Goal: Task Accomplishment & Management: Manage account settings

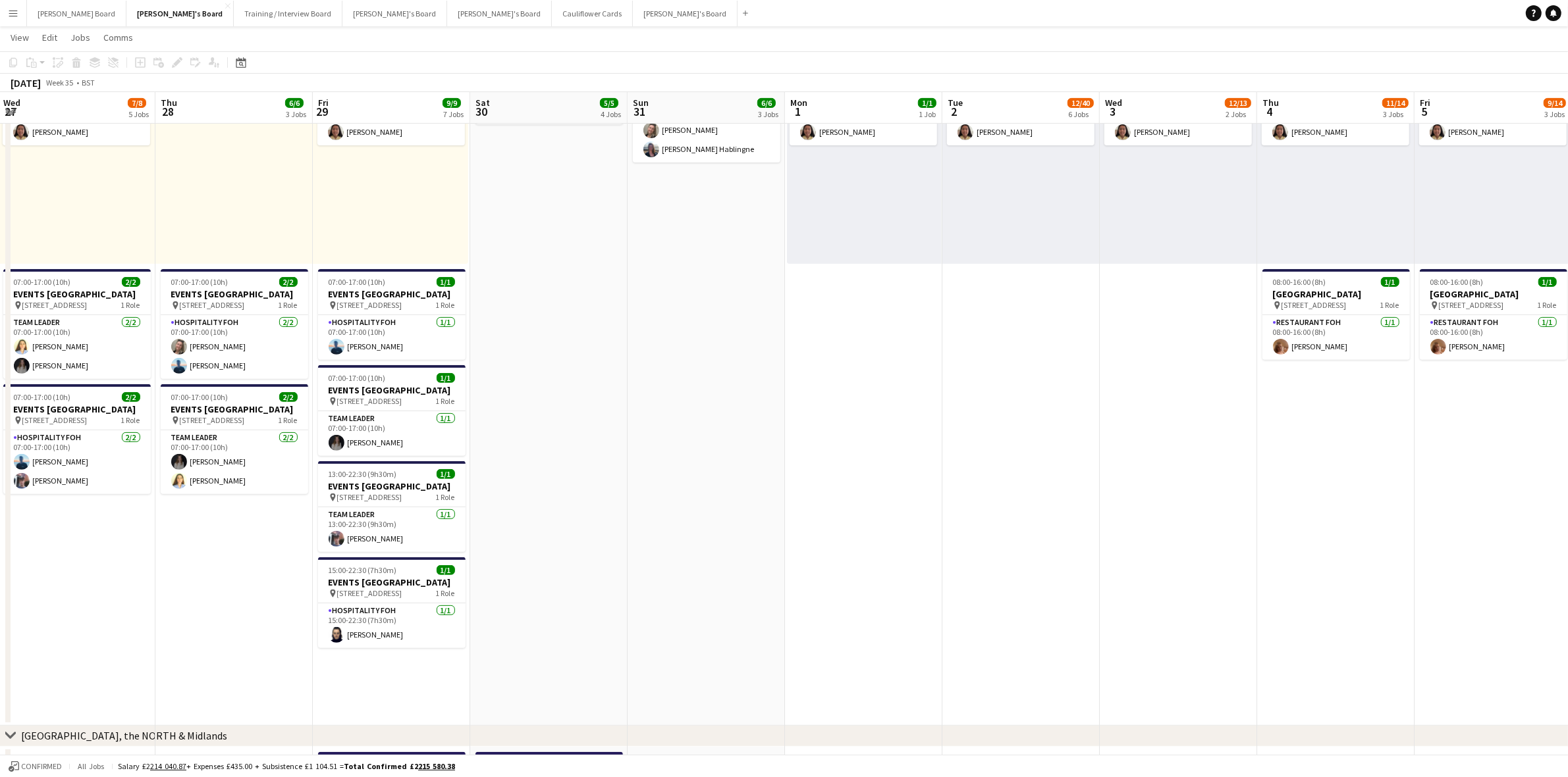
scroll to position [0, 475]
drag, startPoint x: 1264, startPoint y: 602, endPoint x: 159, endPoint y: 660, distance: 1106.5
click at [447, 17] on button "[PERSON_NAME]'s Board Close" at bounding box center [500, 13] width 105 height 25
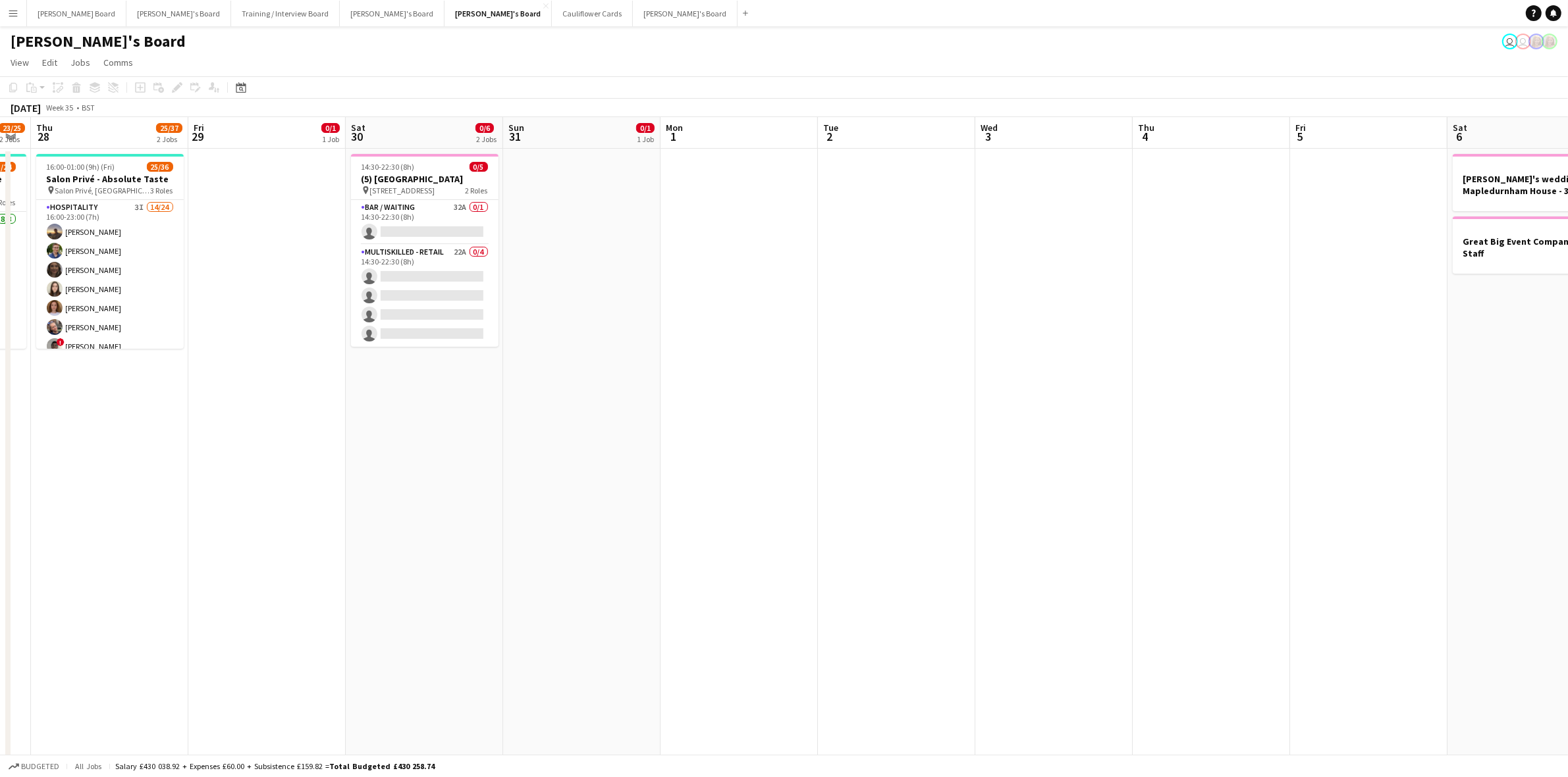
drag, startPoint x: 1205, startPoint y: 472, endPoint x: 11, endPoint y: 494, distance: 1194.2
click at [11, 494] on app-calendar-viewport "Mon 25 Tue 26 Wed 27 23/25 2 Jobs Thu 28 25/37 2 Jobs Fri 29 0/1 1 Job Sat 30 0…" at bounding box center [784, 651] width 1568 height 1069
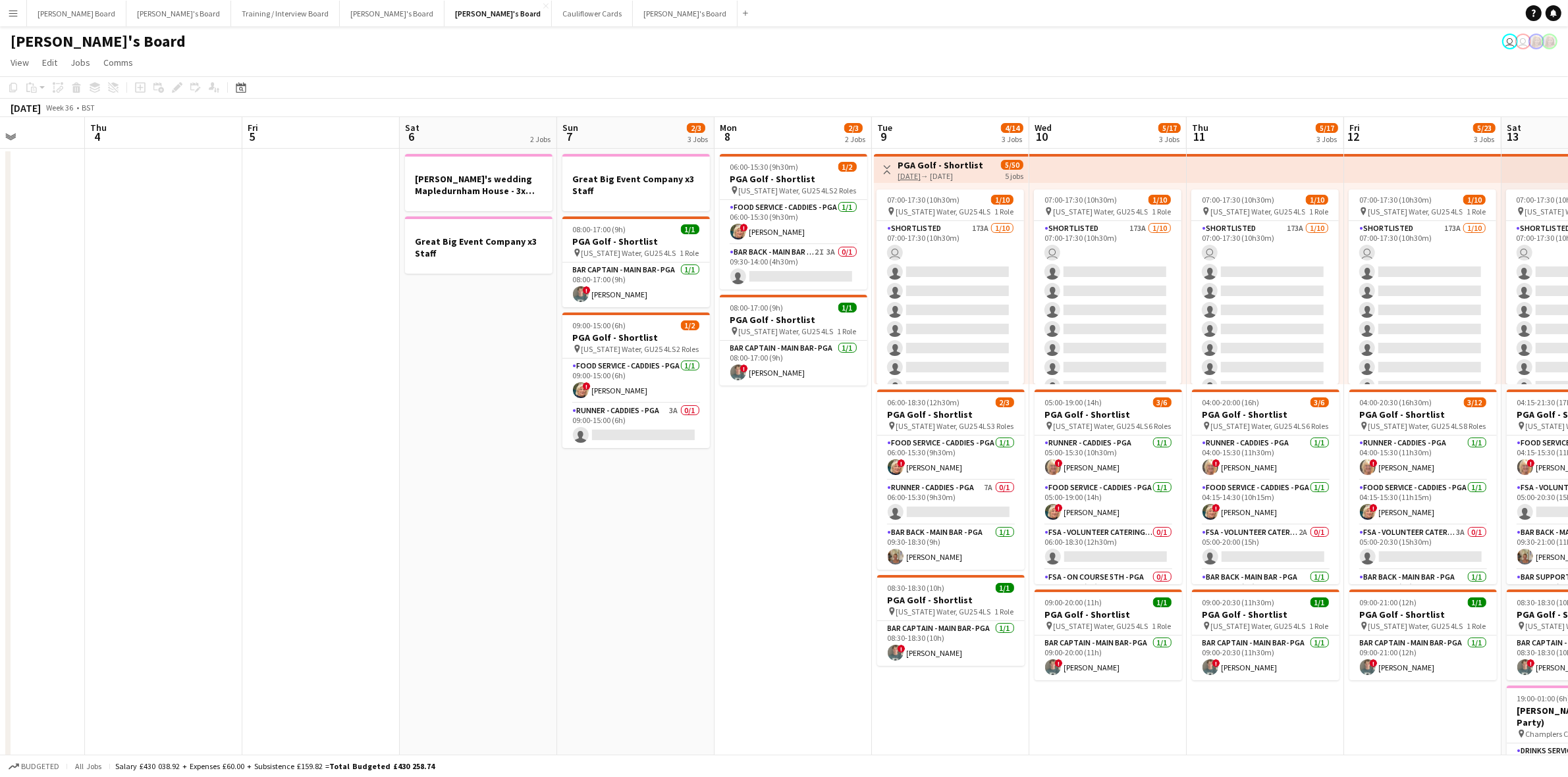
drag, startPoint x: 922, startPoint y: 456, endPoint x: -430, endPoint y: 479, distance: 1352.2
click at [0, 479] on html "Menu Boards Boards Boards All jobs Status Workforce Workforce My Workforce Recr…" at bounding box center [784, 617] width 1568 height 1234
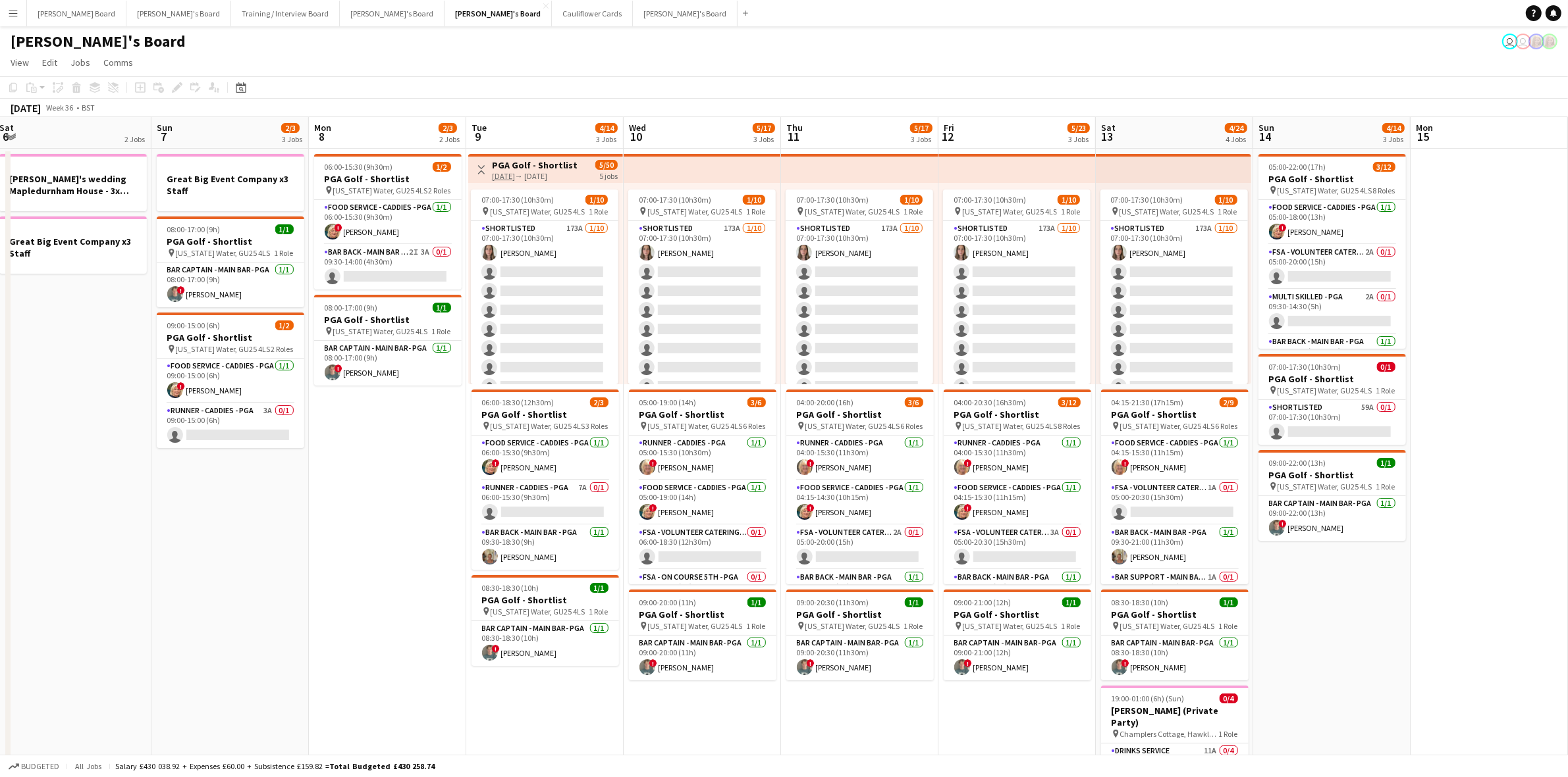
scroll to position [0, 321]
drag, startPoint x: 481, startPoint y: 534, endPoint x: -299, endPoint y: 464, distance: 783.1
click at [0, 464] on html "Menu Boards Boards Boards All jobs Status Workforce Workforce My Workforce Recr…" at bounding box center [784, 617] width 1568 height 1234
click at [400, 264] on app-card-role "Bar Back - Main Bar - PGA 2I 3A 0/1 09:30-14:00 (4h30m) single-neutral-actions" at bounding box center [388, 266] width 148 height 45
